Goal: Browse casually

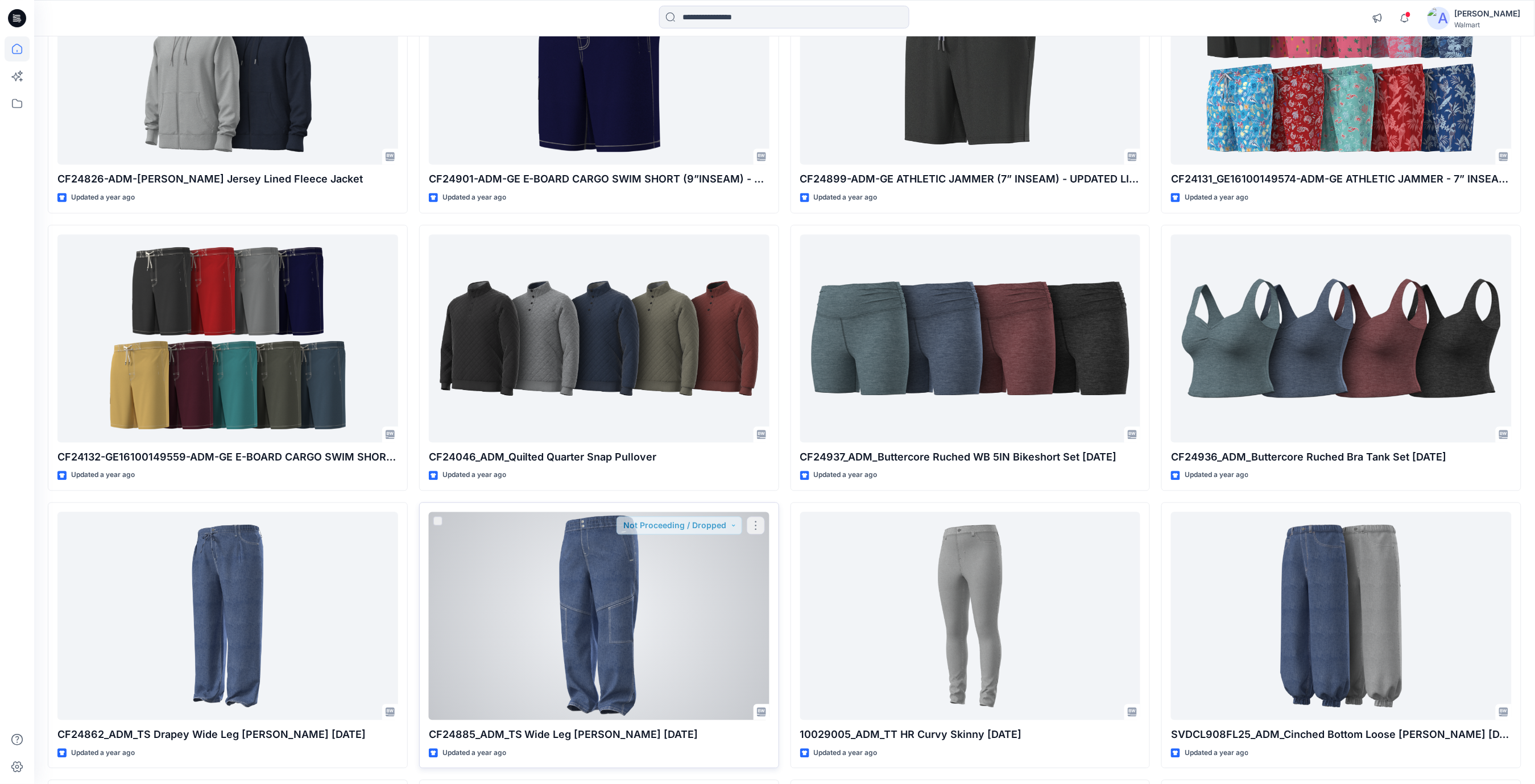
scroll to position [44948, 0]
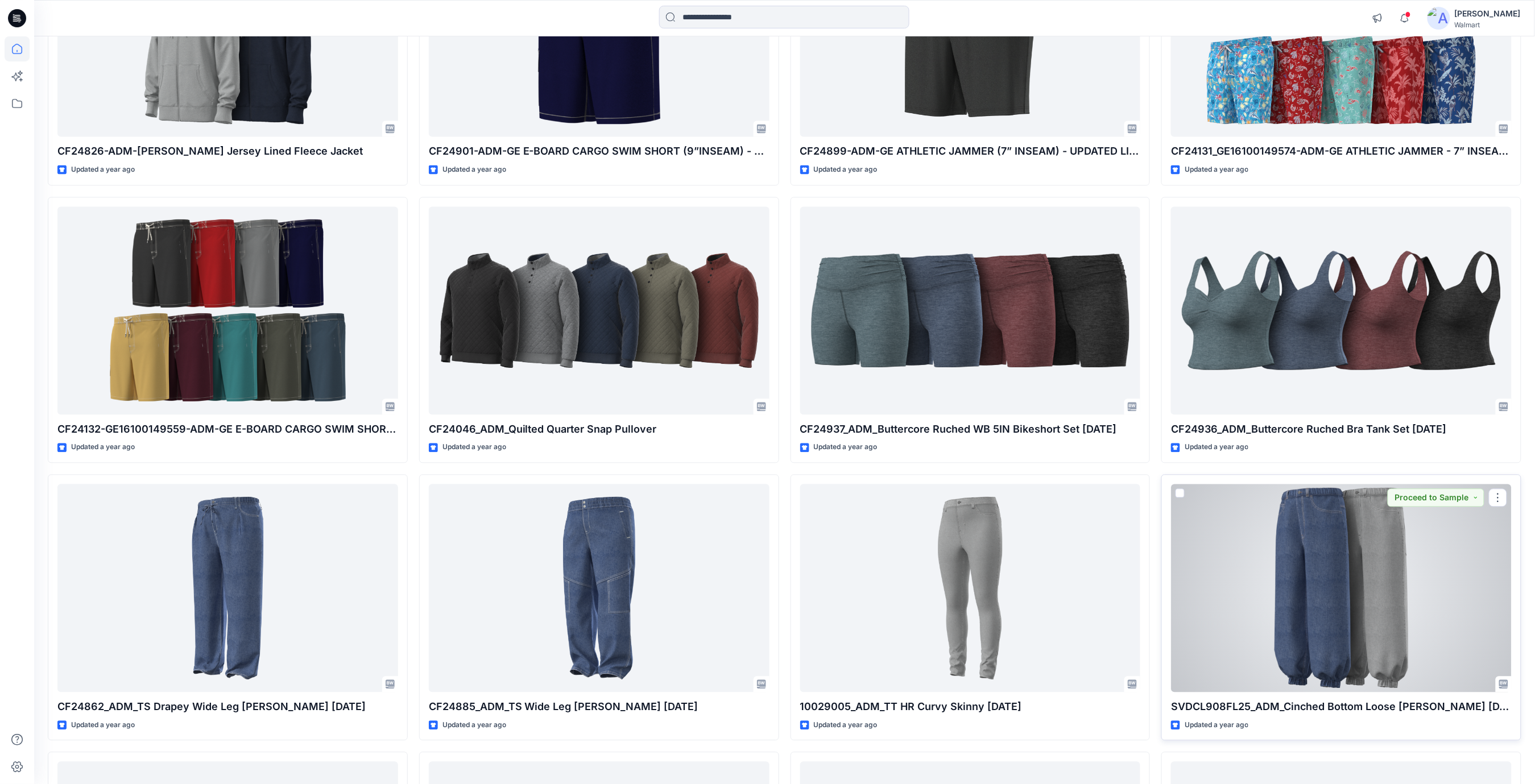
click at [1357, 620] on div at bounding box center [1341, 588] width 341 height 208
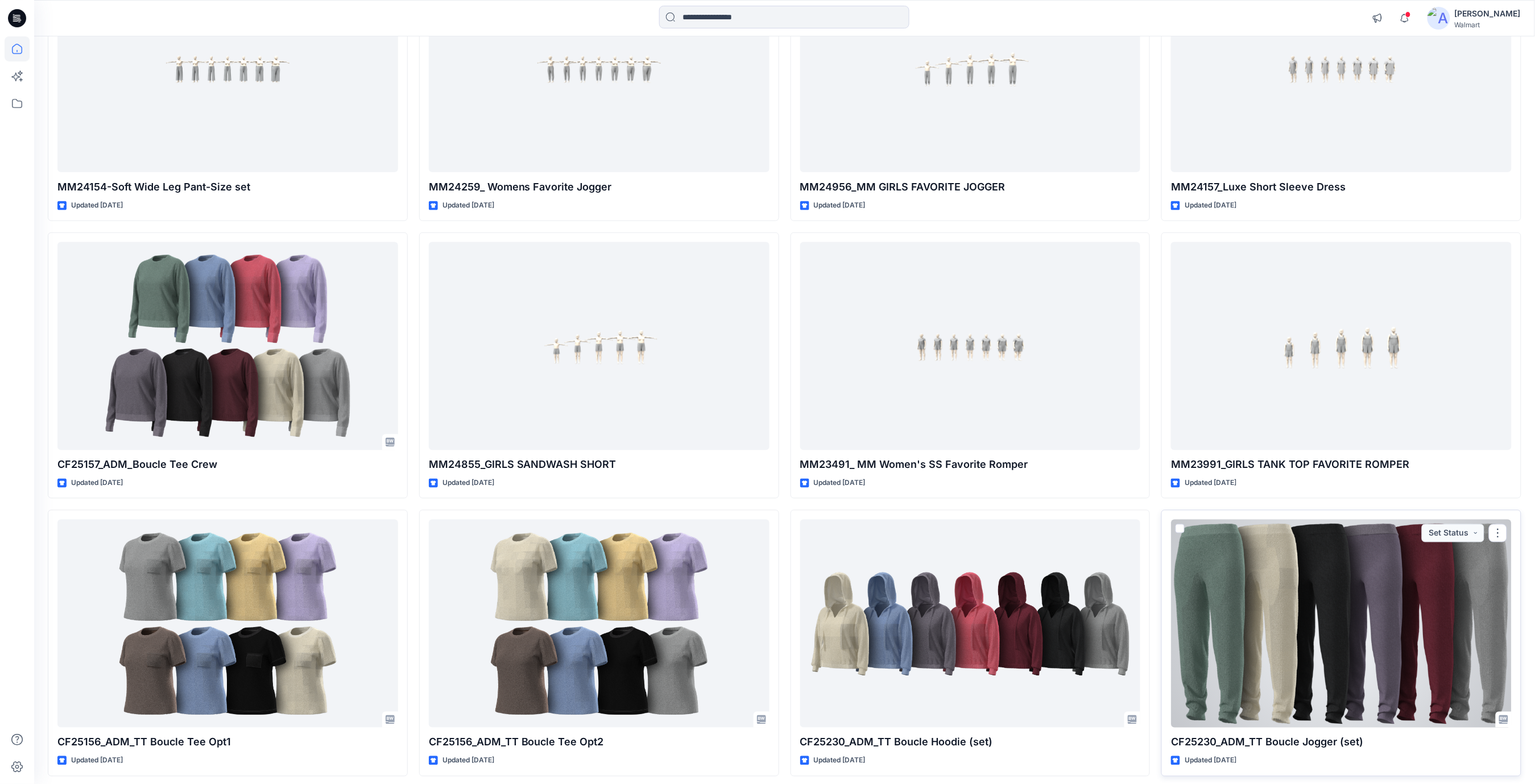
scroll to position [33954, 0]
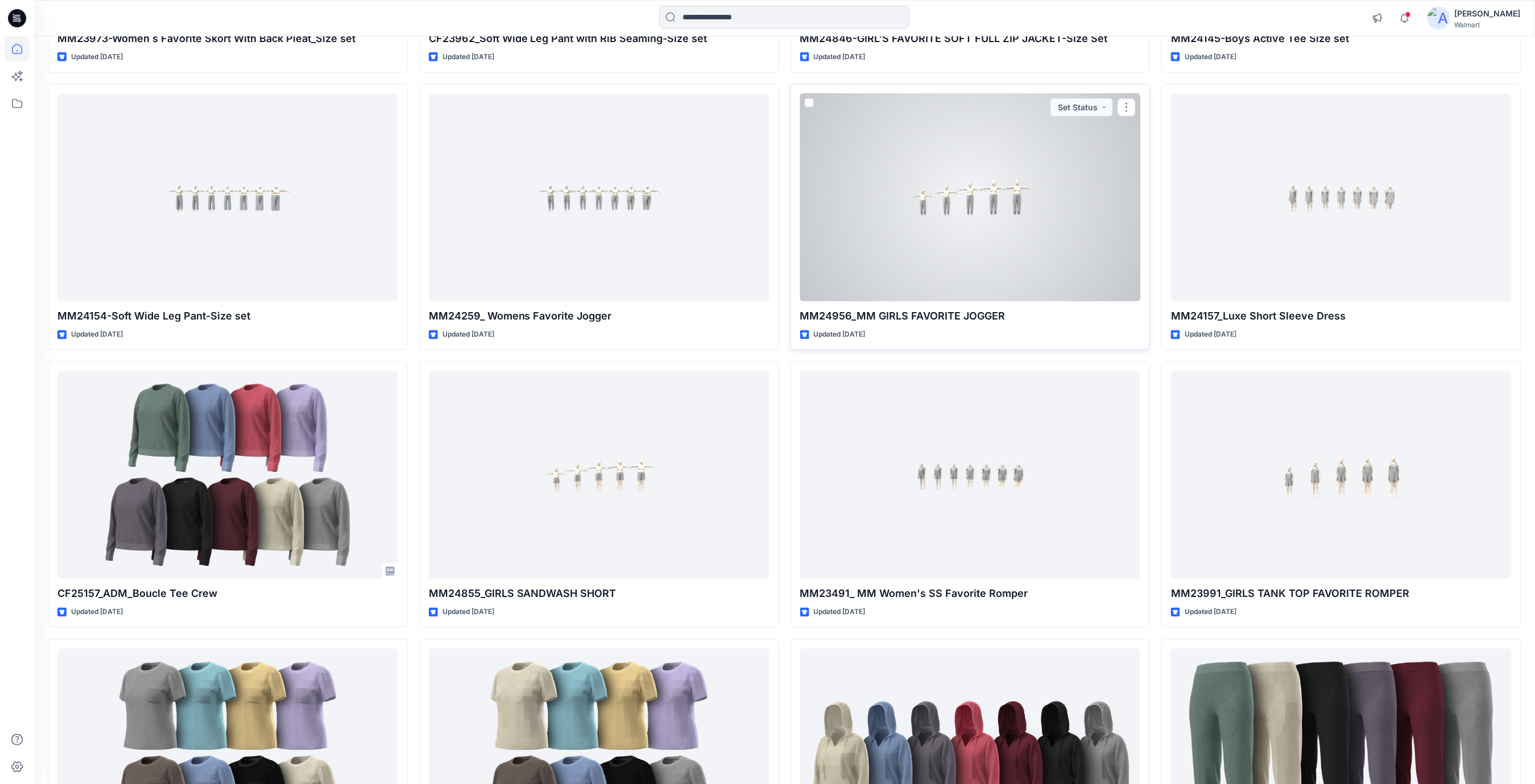
click at [992, 227] on div at bounding box center [971, 198] width 341 height 208
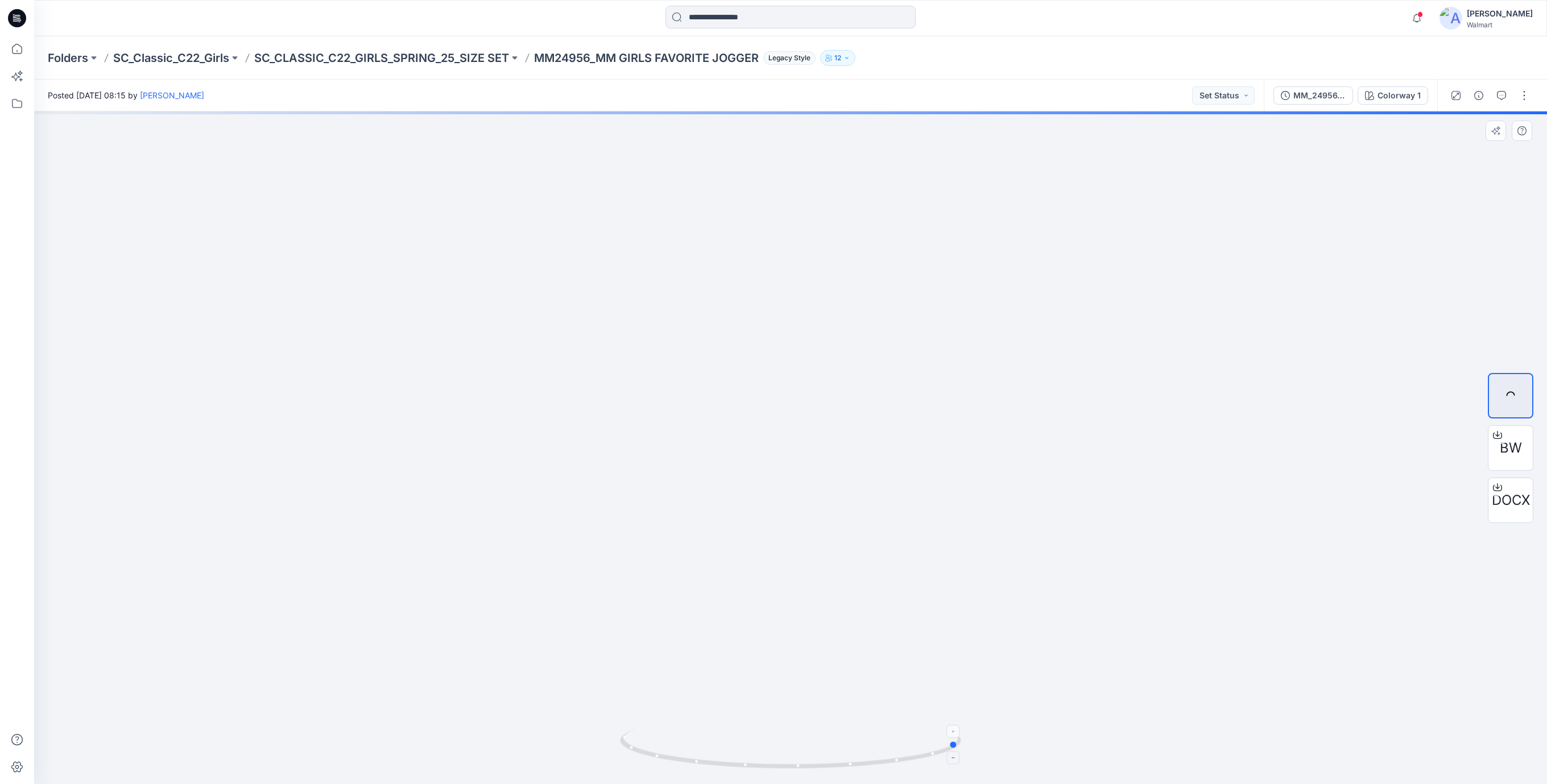
drag, startPoint x: 908, startPoint y: 755, endPoint x: 738, endPoint y: 742, distance: 170.5
click at [738, 742] on icon at bounding box center [792, 751] width 344 height 43
drag, startPoint x: 810, startPoint y: 763, endPoint x: 757, endPoint y: 762, distance: 53.0
click at [757, 762] on icon at bounding box center [792, 751] width 344 height 43
drag, startPoint x: 930, startPoint y: 758, endPoint x: 871, endPoint y: 764, distance: 59.3
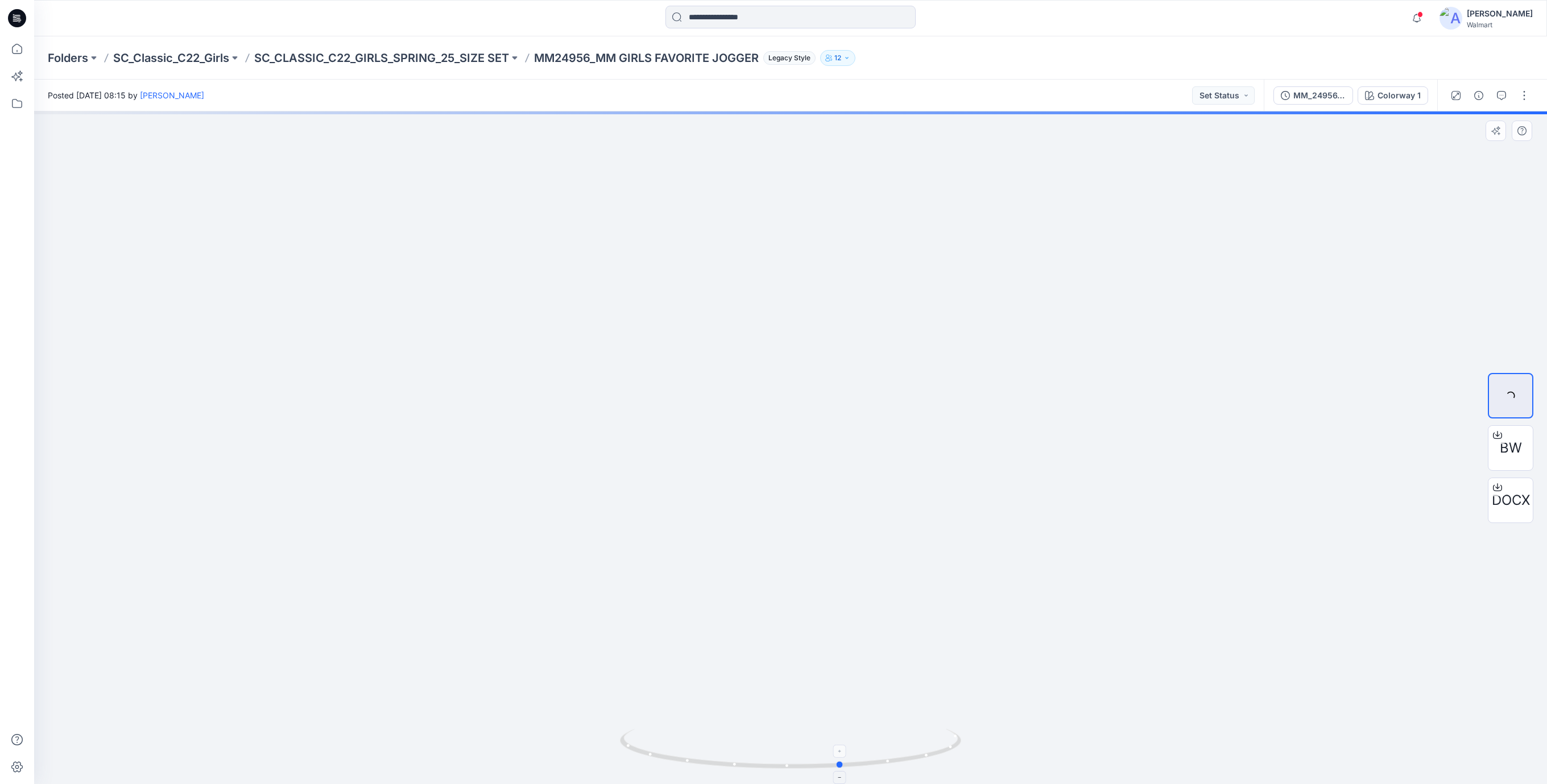
click at [871, 764] on icon at bounding box center [792, 751] width 344 height 43
click at [930, 630] on img at bounding box center [791, 339] width 1109 height 891
drag, startPoint x: 947, startPoint y: 746, endPoint x: 861, endPoint y: 747, distance: 86.0
click at [861, 747] on icon at bounding box center [792, 751] width 344 height 43
click at [976, 722] on img at bounding box center [791, 339] width 1109 height 891
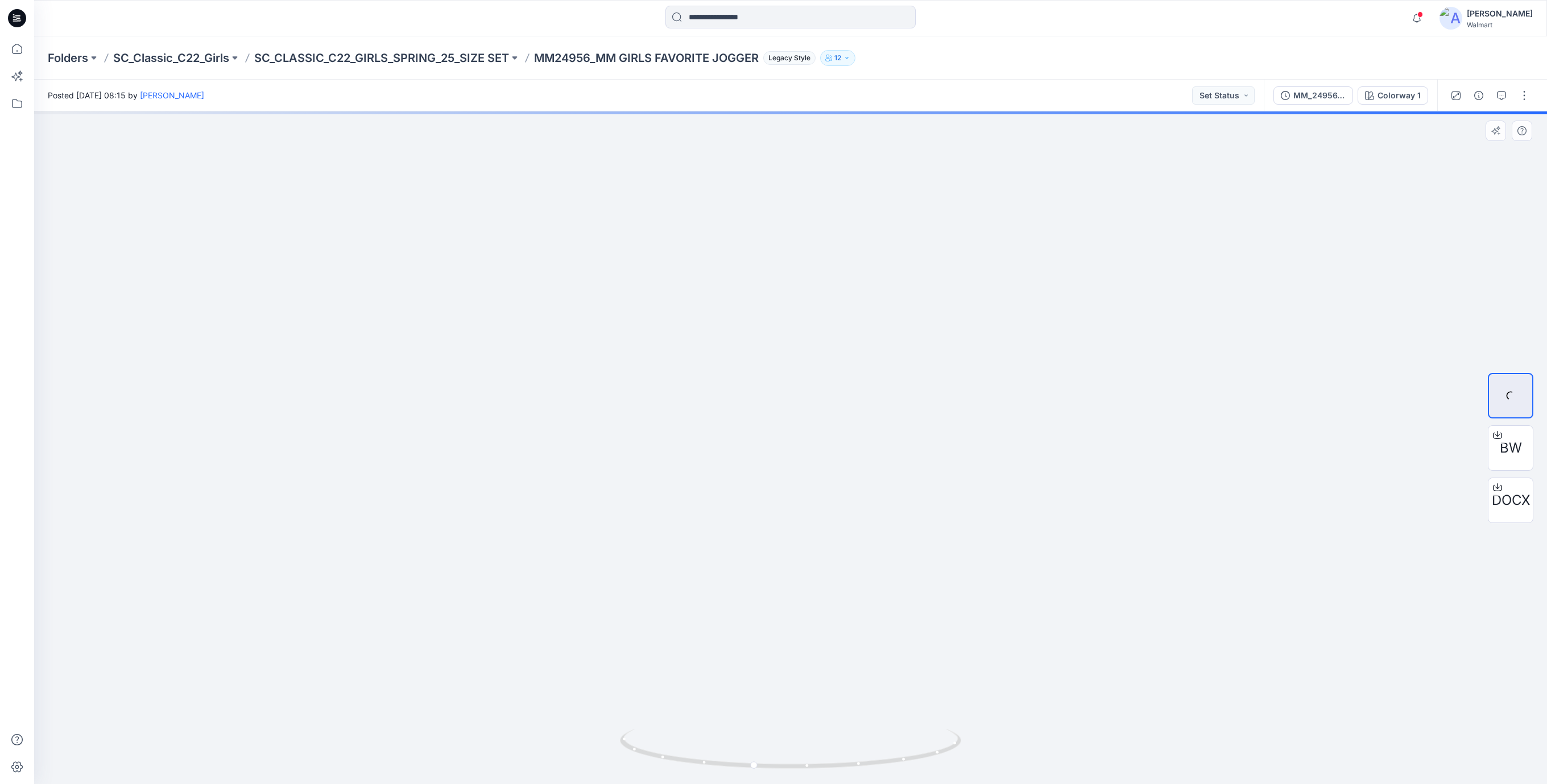
drag, startPoint x: 1291, startPoint y: 489, endPoint x: 1230, endPoint y: 430, distance: 84.9
click at [1247, 425] on img at bounding box center [791, 332] width 1109 height 905
drag, startPoint x: 997, startPoint y: 526, endPoint x: 965, endPoint y: 729, distance: 205.5
click at [745, 557] on img at bounding box center [791, 321] width 1109 height 927
drag, startPoint x: 957, startPoint y: 729, endPoint x: 1267, endPoint y: 671, distance: 315.4
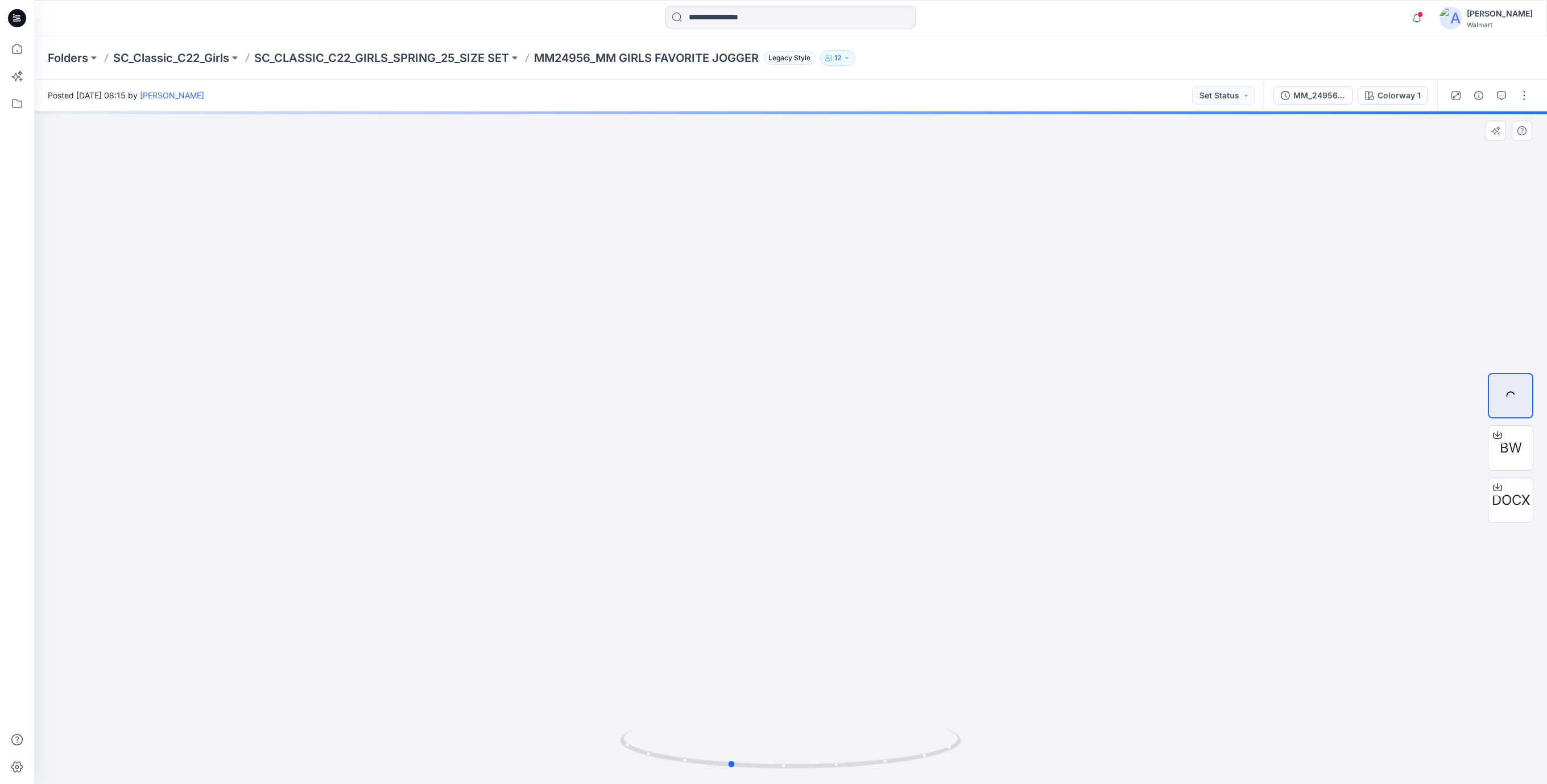
click at [1267, 671] on div at bounding box center [791, 448] width 1513 height 673
drag, startPoint x: 855, startPoint y: 717, endPoint x: 1023, endPoint y: 697, distance: 169.2
click at [1029, 698] on img at bounding box center [791, 314] width 1109 height 941
click at [1027, 664] on img at bounding box center [791, 314] width 1109 height 941
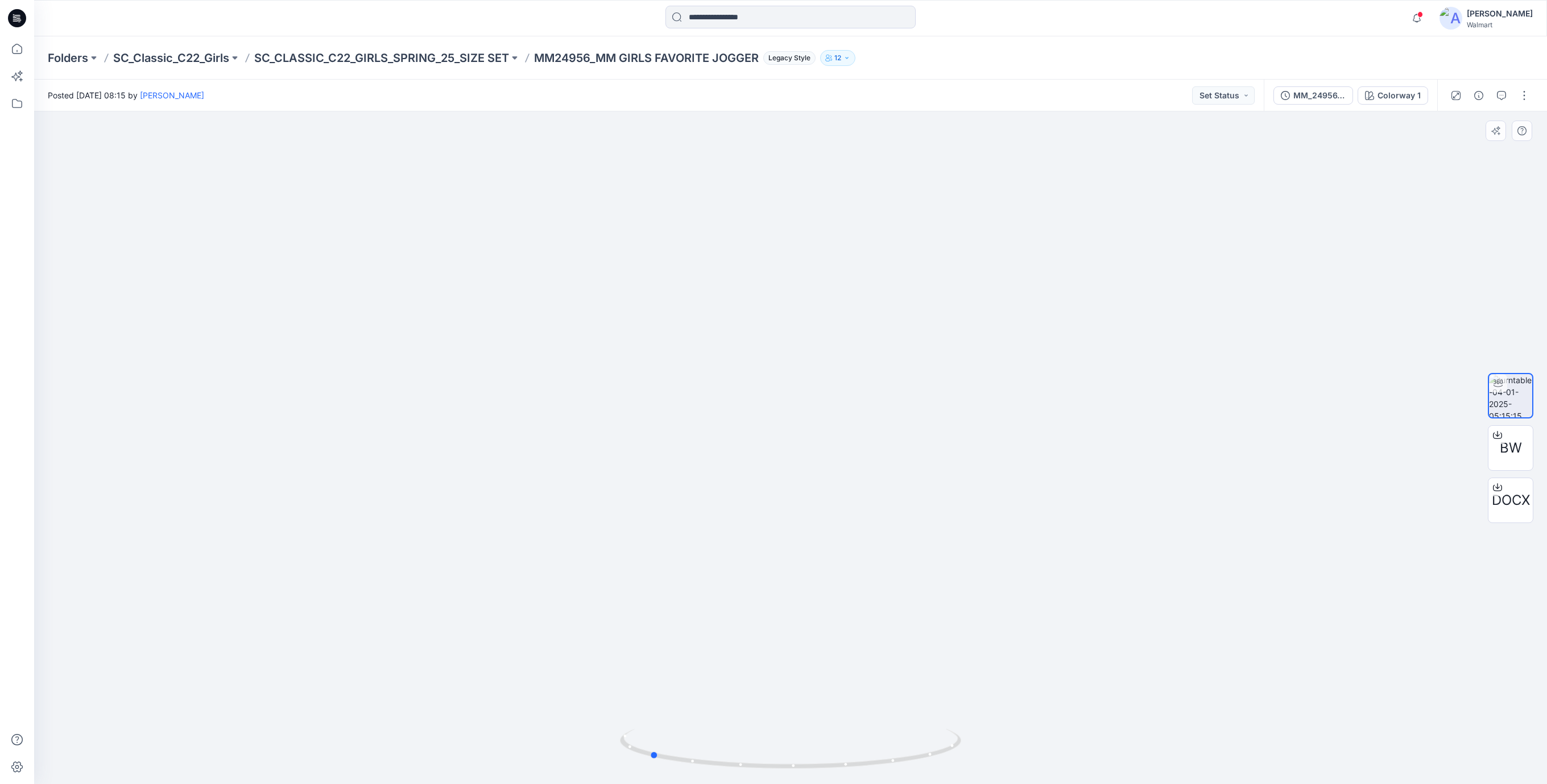
drag, startPoint x: 784, startPoint y: 739, endPoint x: 777, endPoint y: 687, distance: 52.5
click at [775, 736] on icon at bounding box center [792, 751] width 344 height 43
drag, startPoint x: 857, startPoint y: 766, endPoint x: 679, endPoint y: 738, distance: 180.2
click at [679, 738] on icon at bounding box center [792, 751] width 344 height 43
drag, startPoint x: 737, startPoint y: 762, endPoint x: 895, endPoint y: 768, distance: 158.1
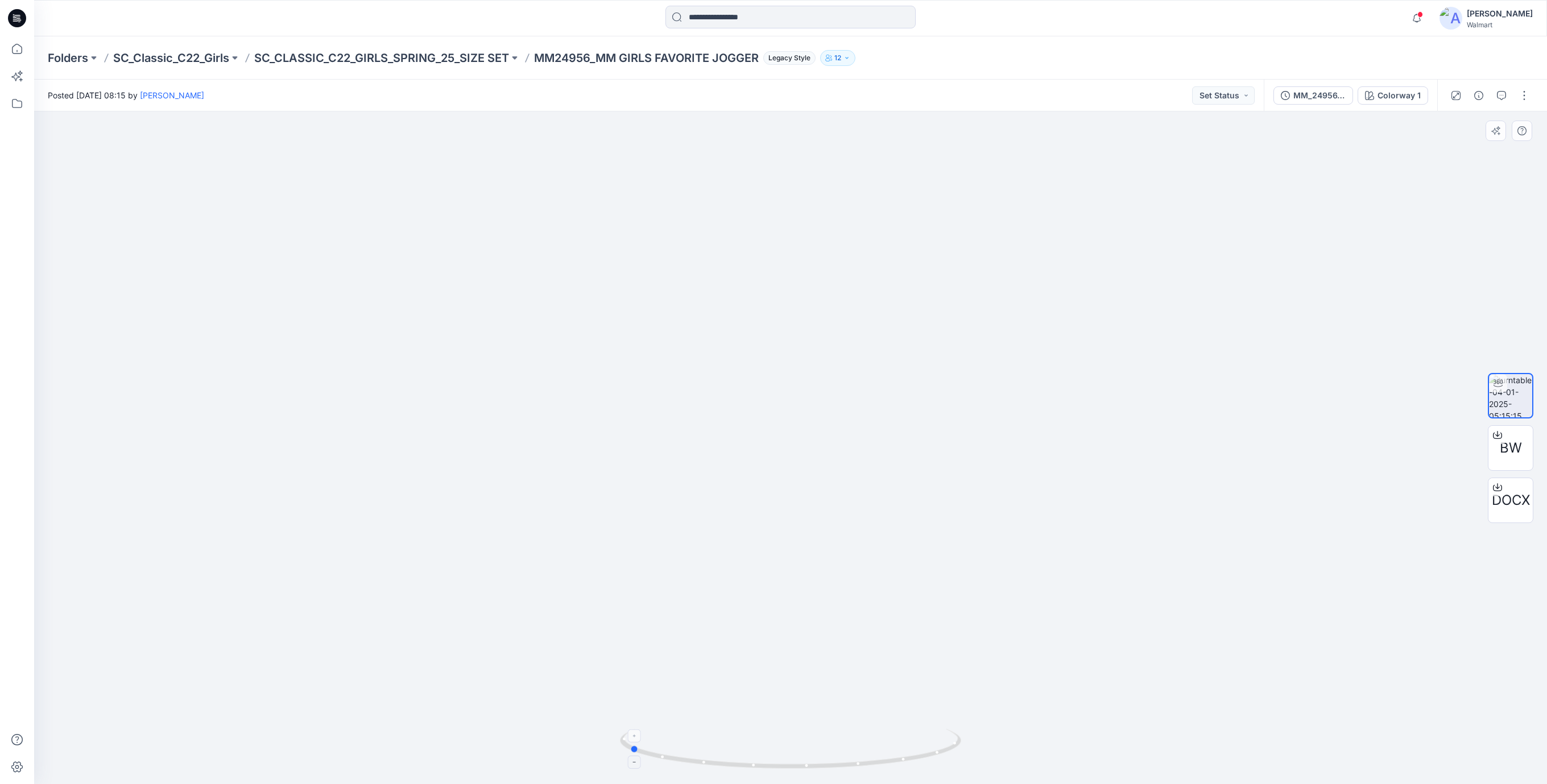
click at [895, 768] on icon at bounding box center [792, 751] width 344 height 43
drag, startPoint x: 870, startPoint y: 757, endPoint x: 369, endPoint y: 108, distance: 819.9
click at [724, 724] on div at bounding box center [791, 448] width 1513 height 673
click at [15, 21] on icon at bounding box center [16, 21] width 5 height 1
